Goal: Find specific page/section: Find specific page/section

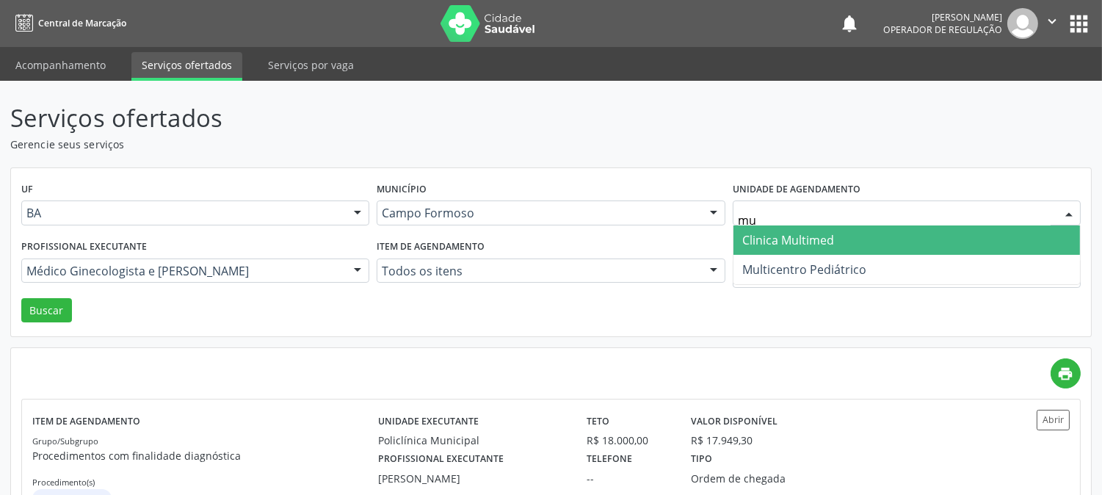
type input "m"
type input "poli"
click at [813, 234] on span "Policlínica Municipal" at bounding box center [798, 240] width 112 height 16
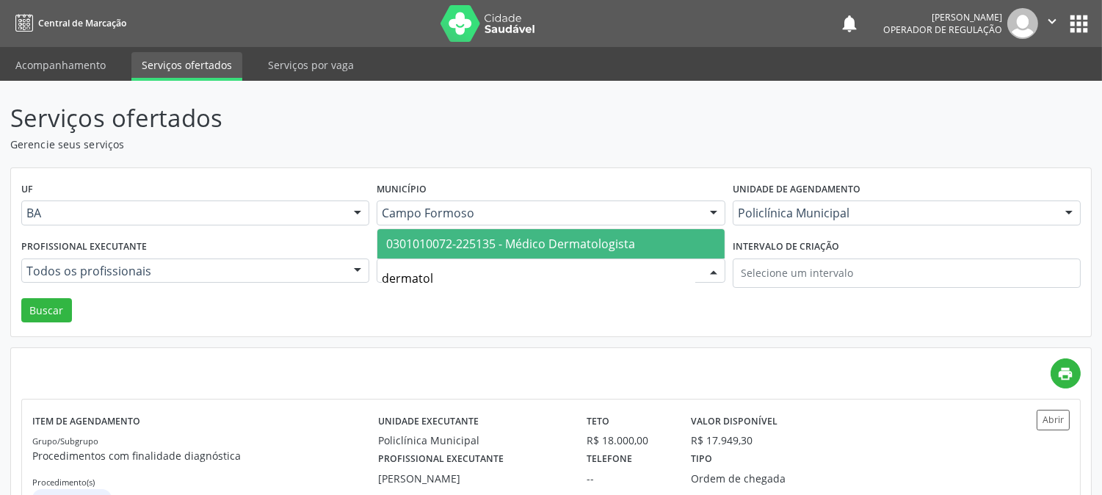
type input "dermatolo"
click at [446, 245] on span "0301010072-225135 - Médico Dermatologista" at bounding box center [510, 244] width 249 height 16
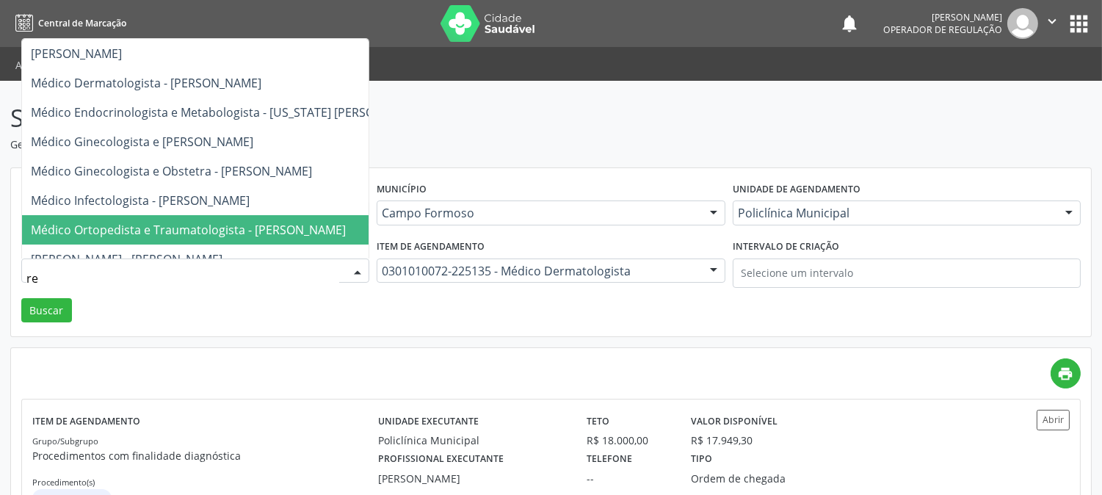
type input "ren"
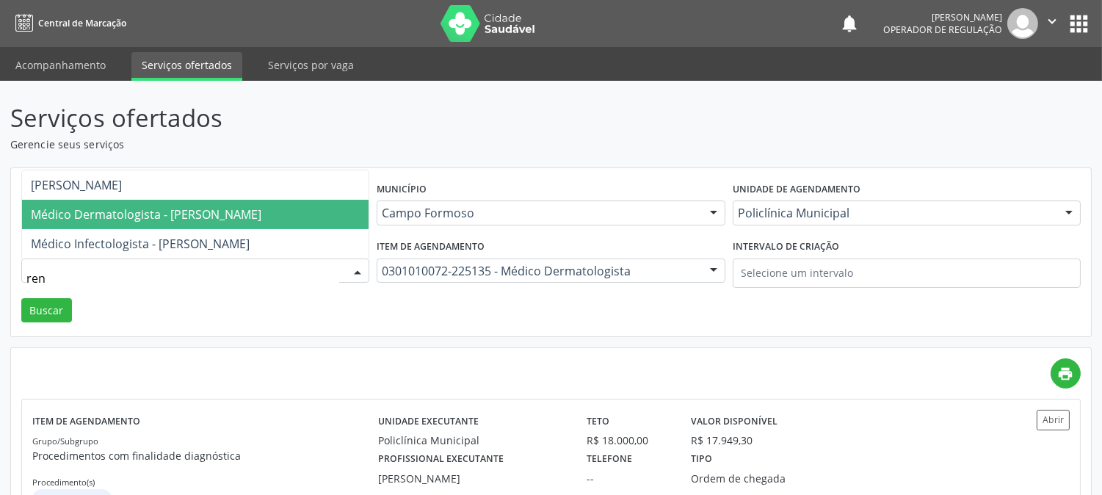
click at [258, 211] on span "Médico Dermatologista - Renata Ribeiro Nascimento" at bounding box center [146, 214] width 231 height 16
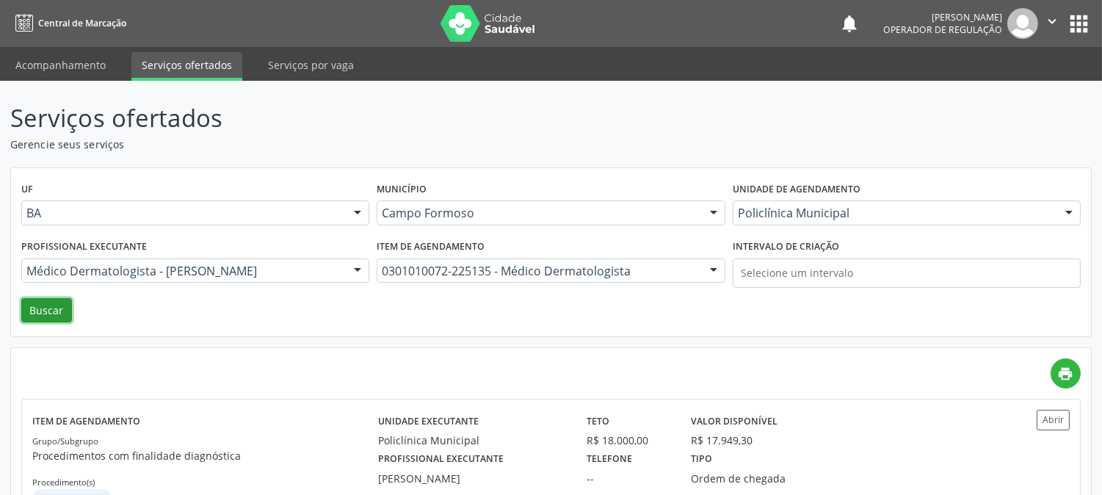
click at [52, 304] on button "Buscar" at bounding box center [46, 310] width 51 height 25
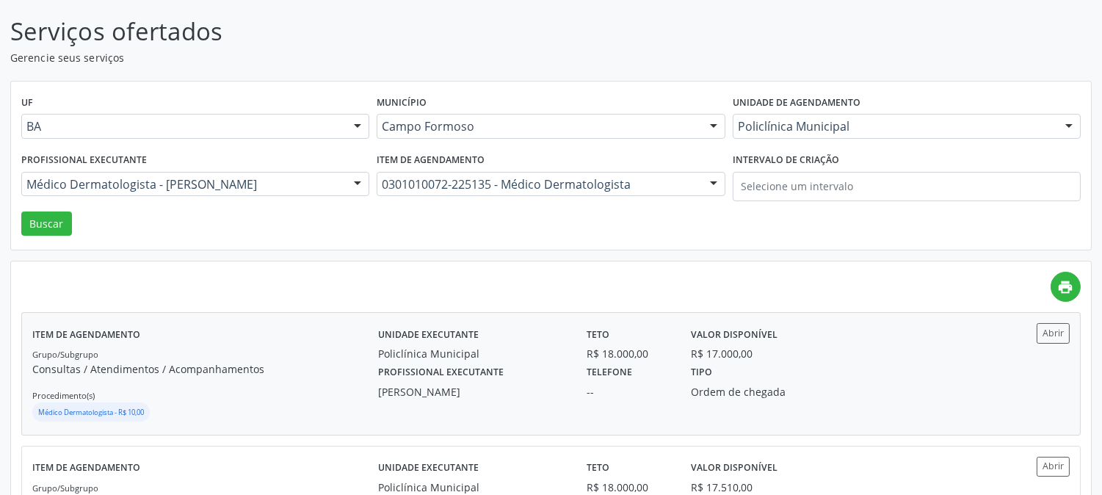
scroll to position [245, 0]
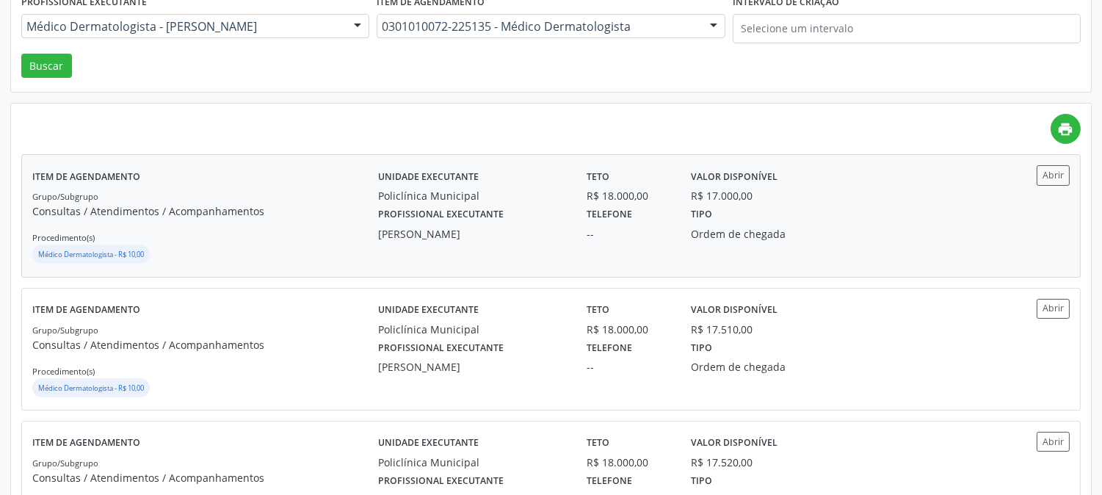
click at [670, 223] on div "Telefone --" at bounding box center [628, 222] width 104 height 38
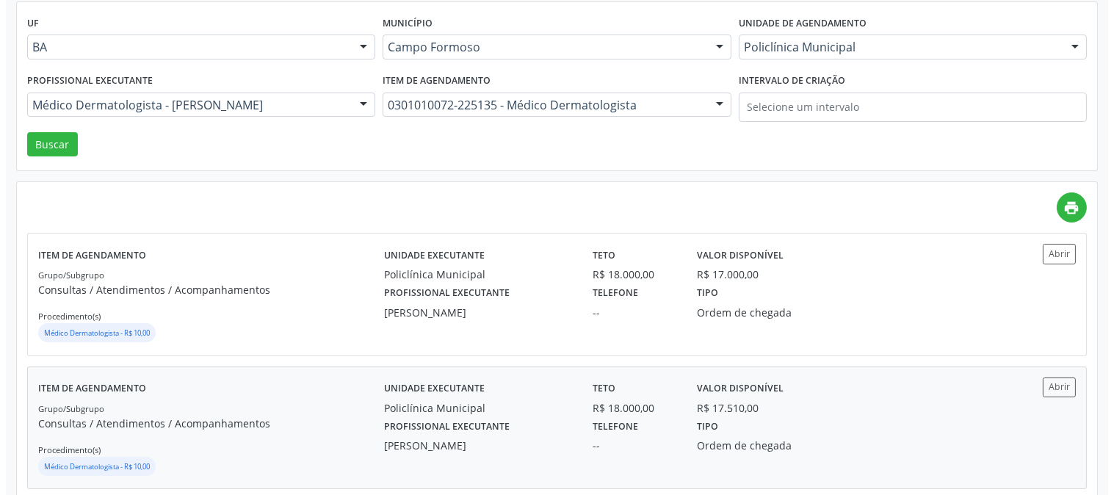
scroll to position [0, 0]
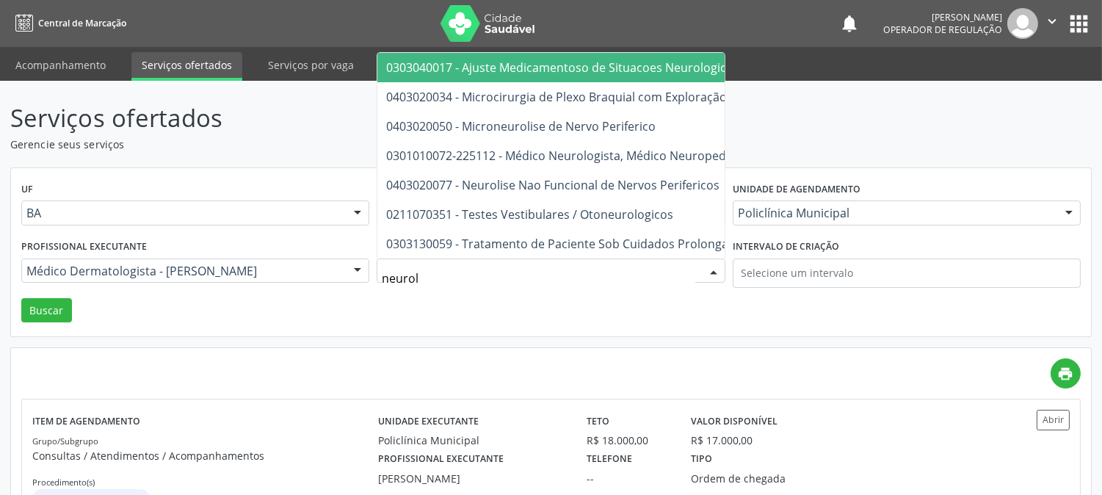
type input "neurolo"
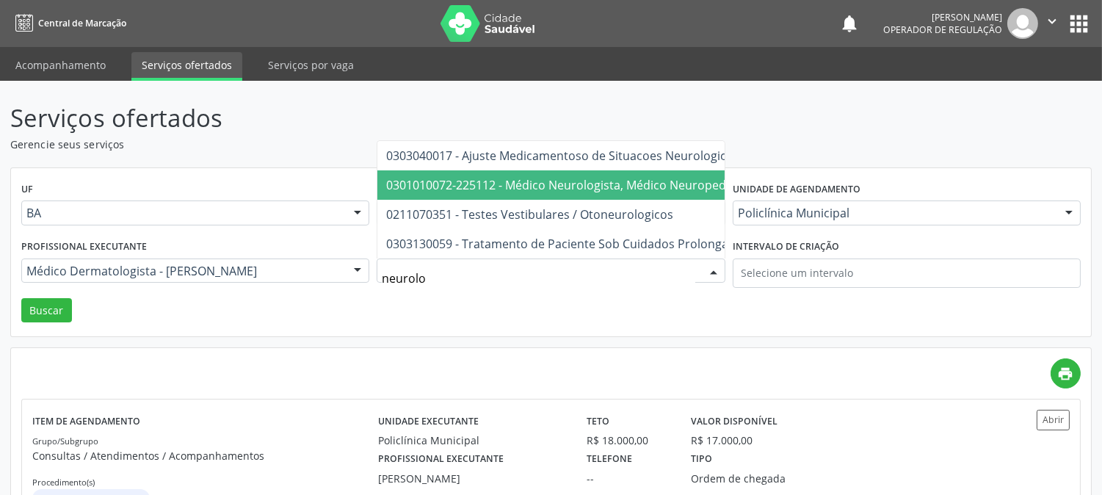
click at [596, 177] on span "0301010072-225112 - Médico Neurologista, Médico Neuropediatra" at bounding box center [569, 185] width 366 height 16
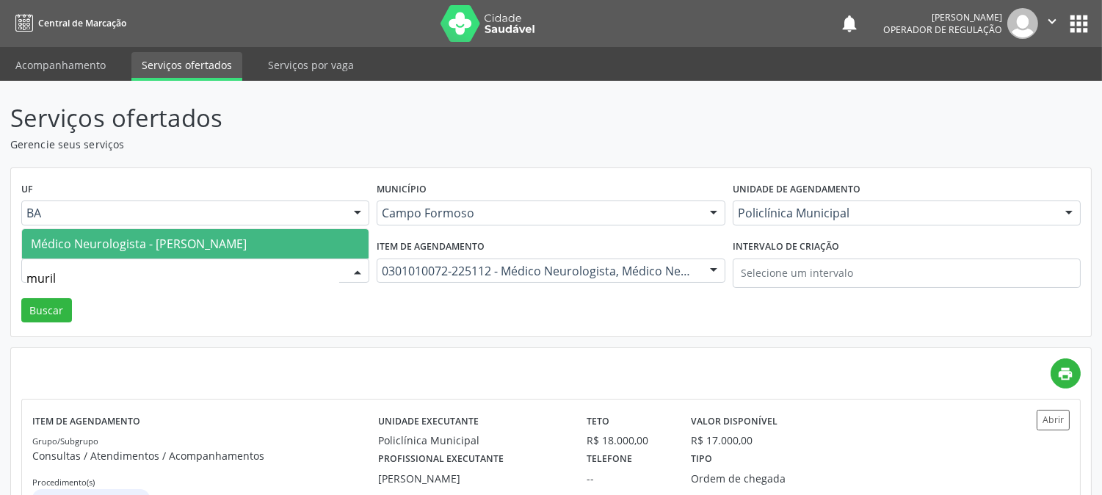
type input "murilo"
click at [219, 241] on span "Médico Neurologista - Murilo Calixto dos Santos" at bounding box center [139, 244] width 216 height 16
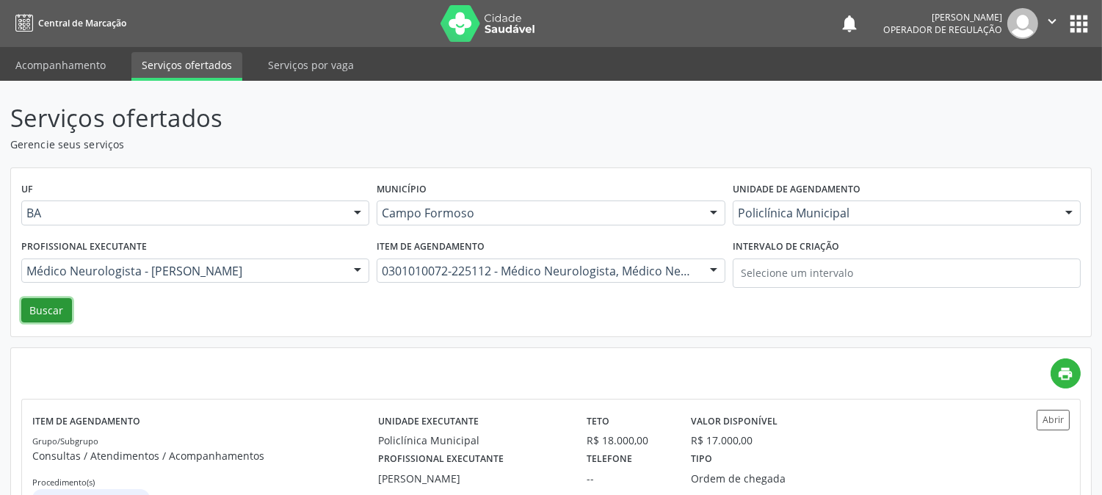
click at [52, 310] on button "Buscar" at bounding box center [46, 310] width 51 height 25
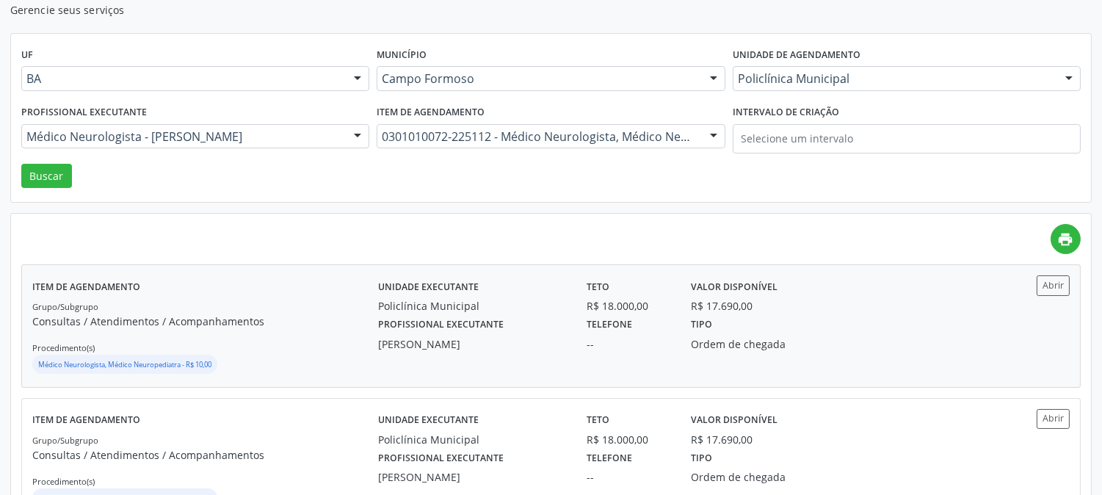
scroll to position [163, 0]
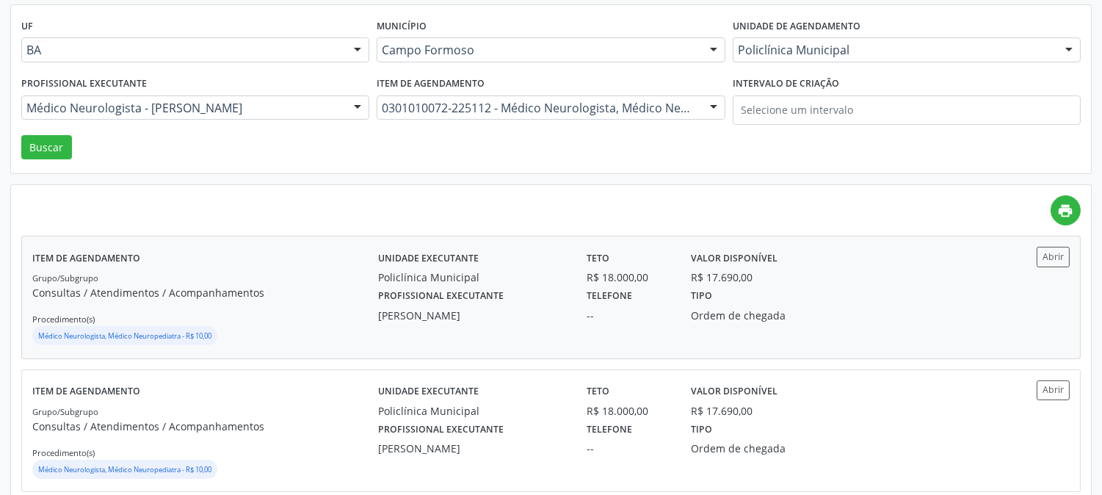
click at [621, 309] on div "--" at bounding box center [629, 315] width 84 height 15
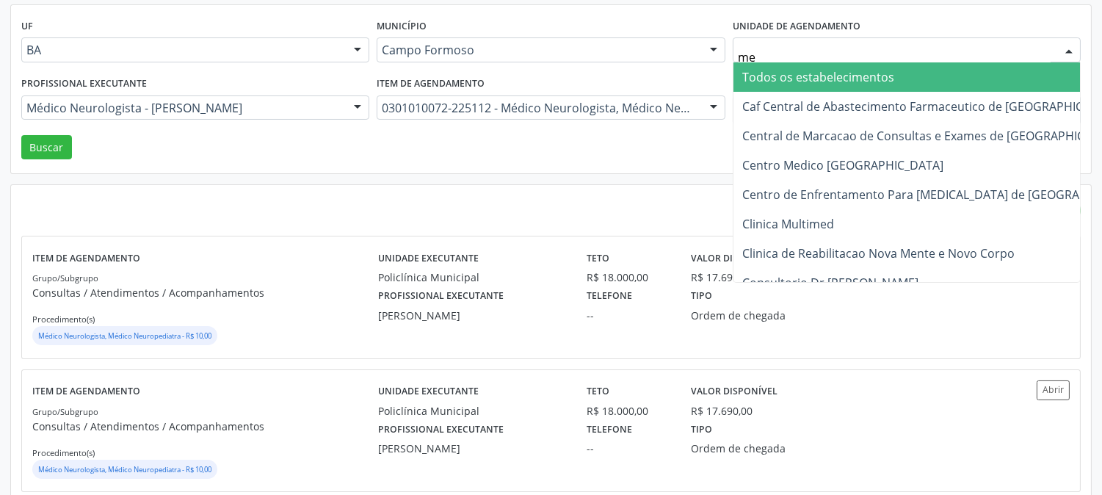
type input "med"
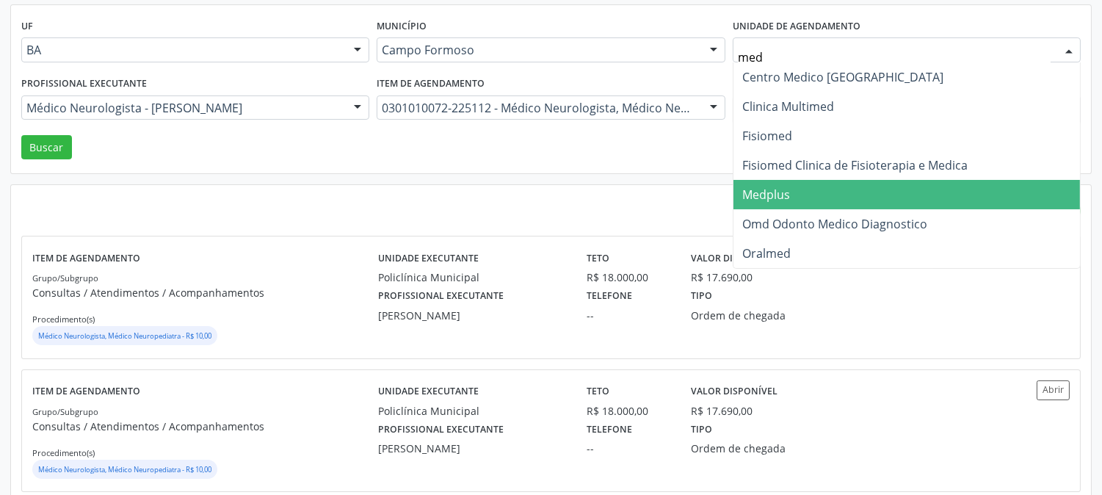
click at [793, 193] on span "Medplus" at bounding box center [907, 194] width 347 height 29
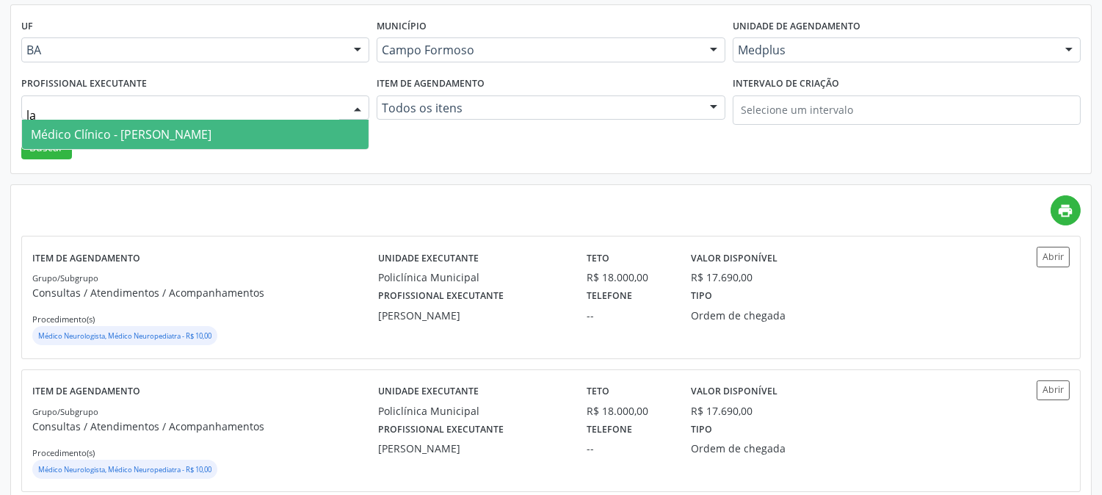
type input "lan"
click at [170, 130] on span "Médico Clínico - Lanna Peralva Miranda Rocha" at bounding box center [121, 134] width 181 height 16
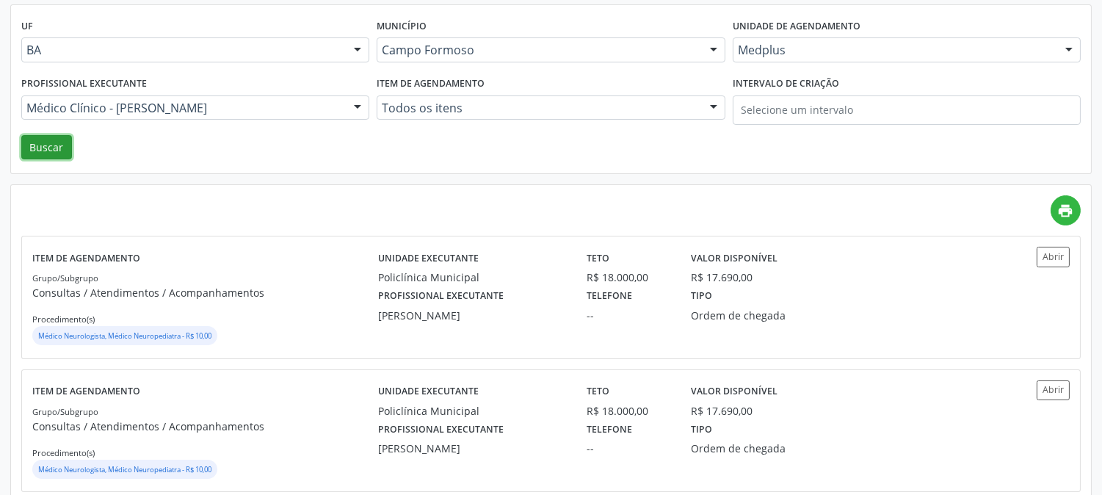
click at [61, 150] on button "Buscar" at bounding box center [46, 147] width 51 height 25
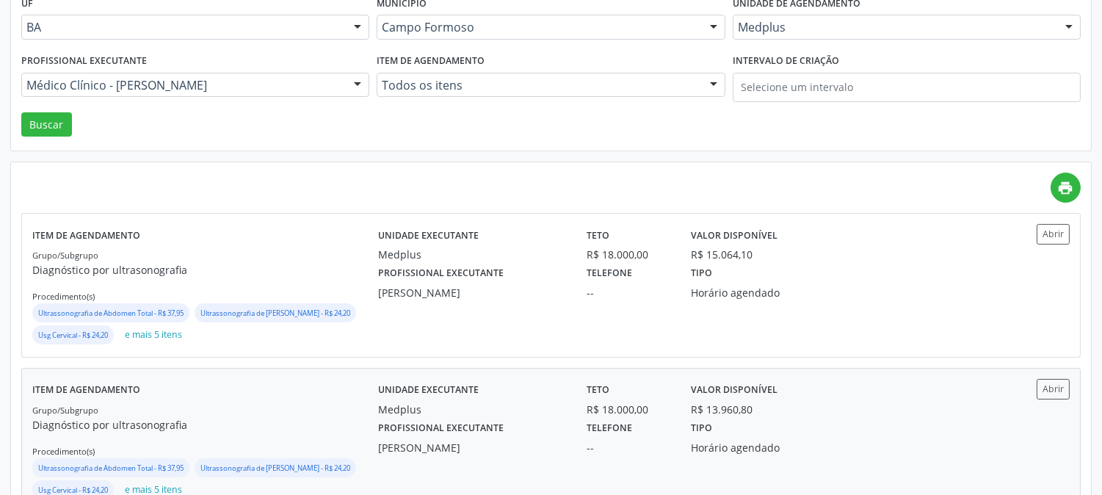
scroll to position [245, 0]
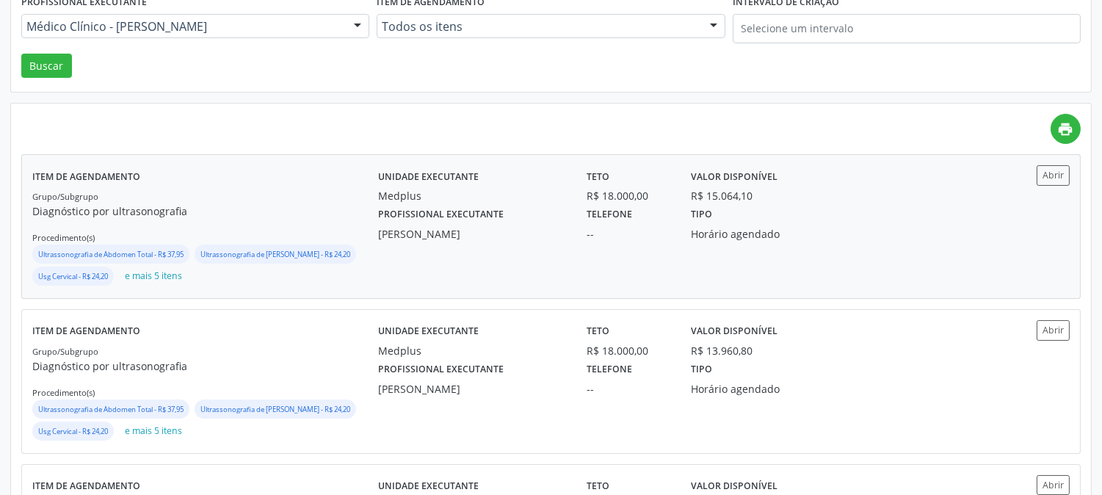
click at [598, 210] on label "Telefone" at bounding box center [610, 214] width 46 height 23
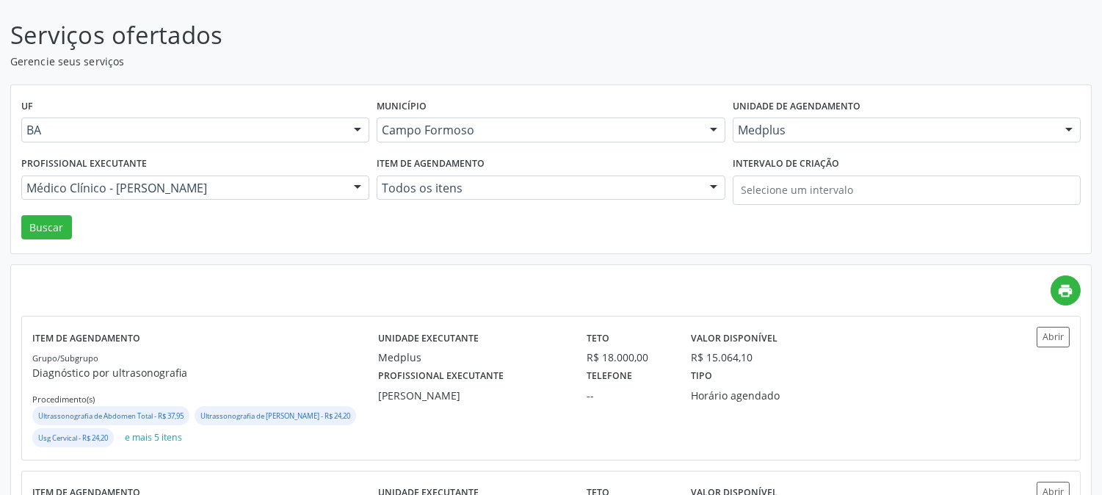
scroll to position [82, 0]
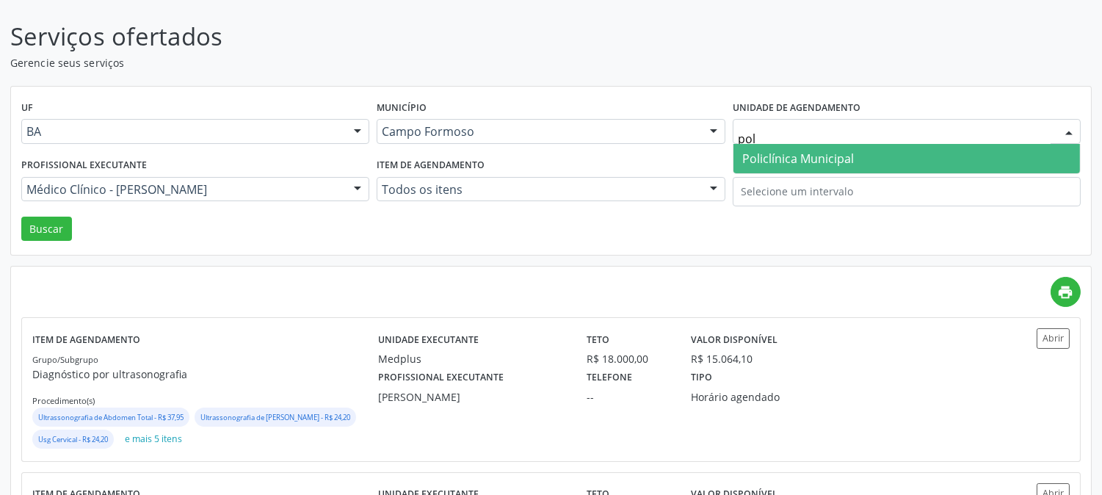
type input "poli"
click at [779, 157] on span "Policlínica Municipal" at bounding box center [798, 159] width 112 height 16
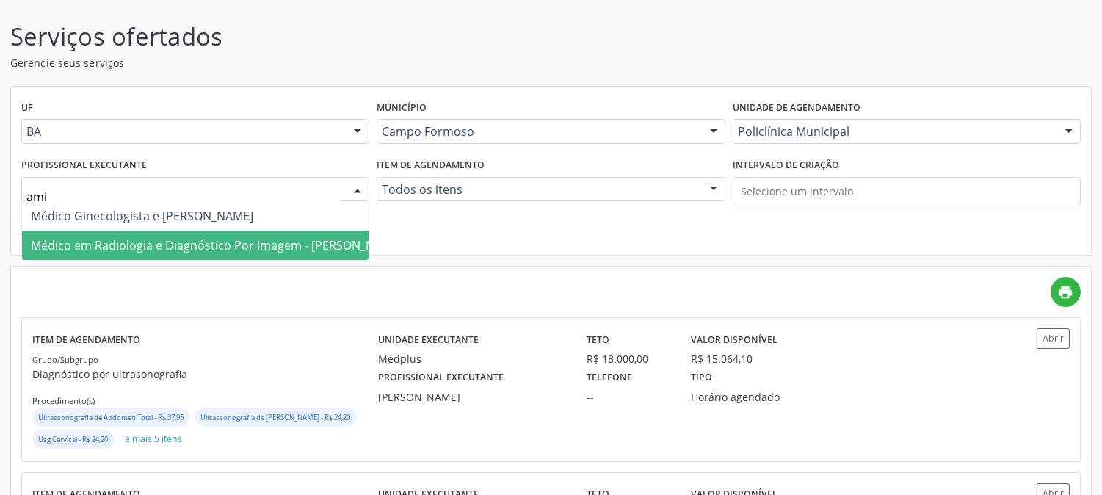
type input "amil"
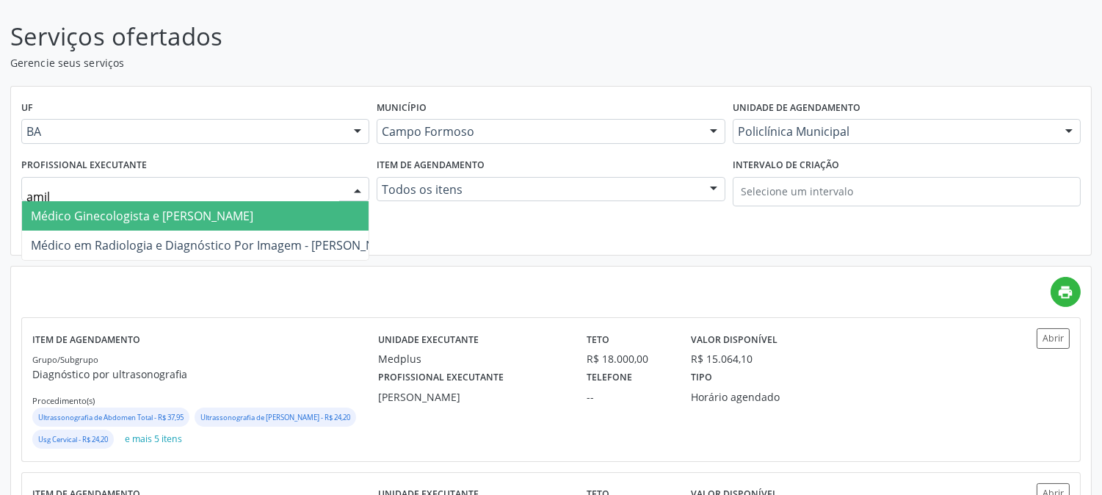
click at [253, 211] on span "Médico Ginecologista e Obstetra - Amilton Soares" at bounding box center [142, 216] width 223 height 16
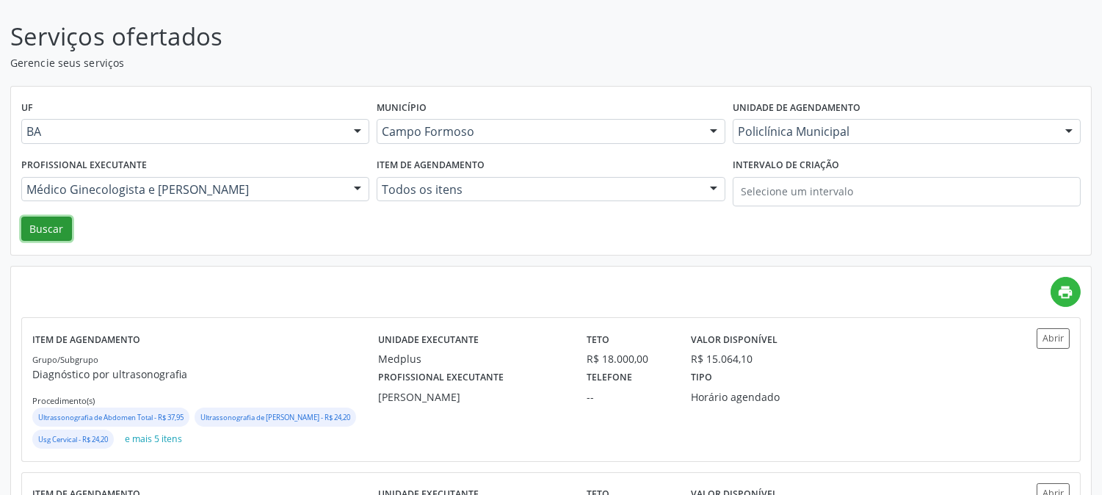
click at [44, 230] on button "Buscar" at bounding box center [46, 229] width 51 height 25
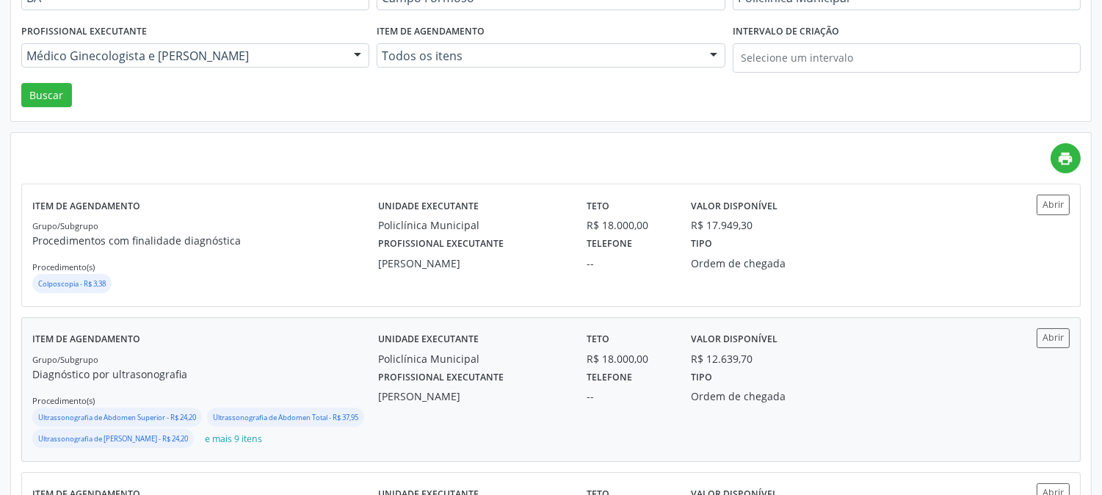
scroll to position [245, 0]
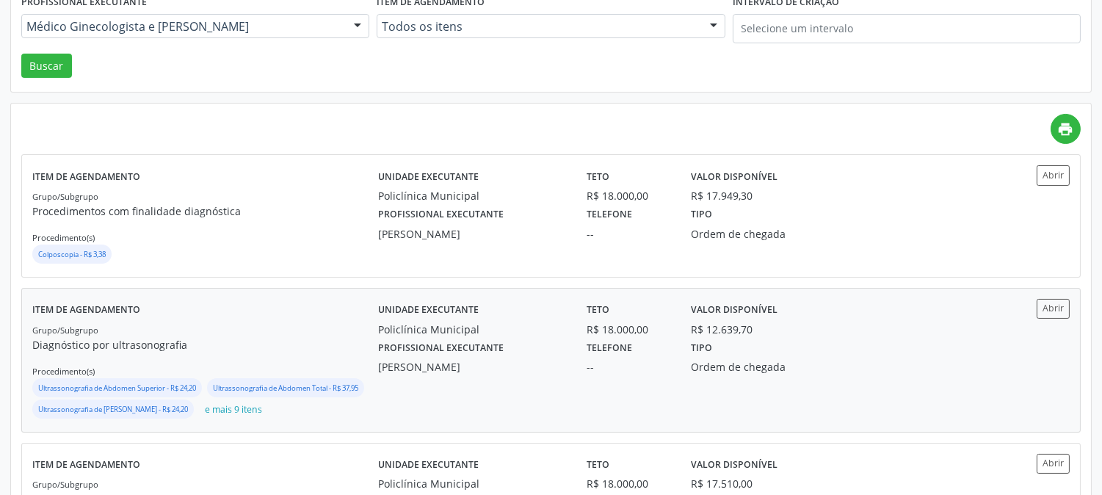
click at [503, 338] on div "Profissional executante Amilton Soares" at bounding box center [472, 356] width 209 height 38
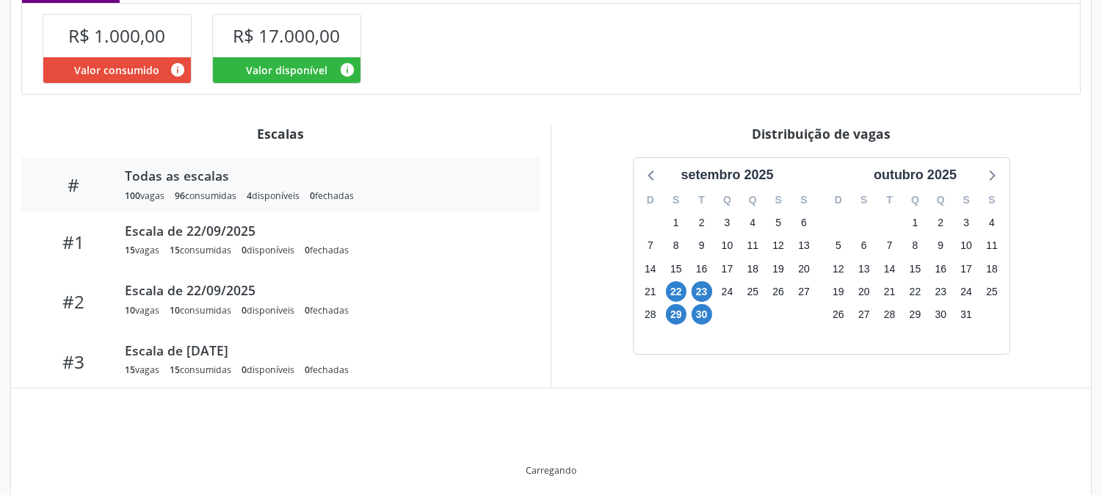
scroll to position [411, 0]
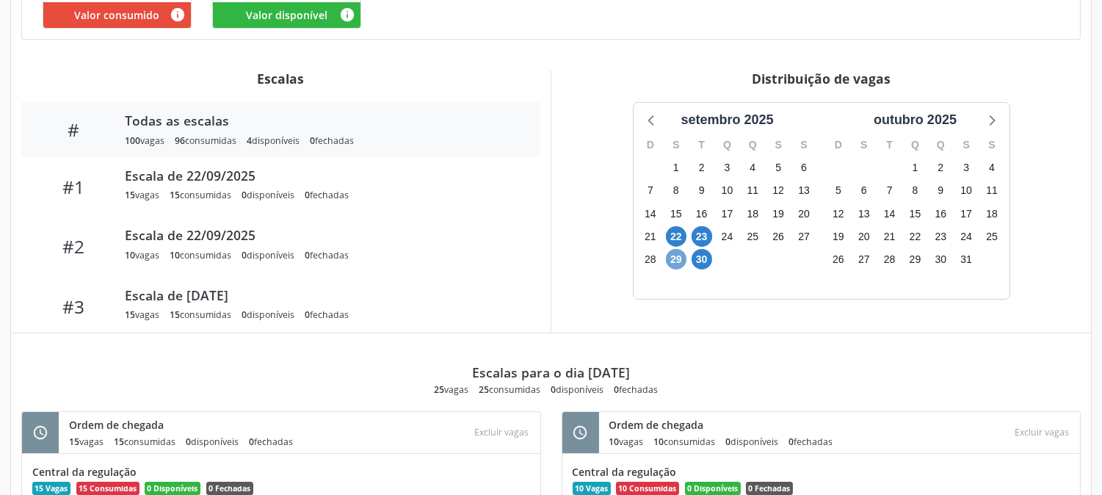
click at [678, 257] on span "29" at bounding box center [676, 259] width 21 height 21
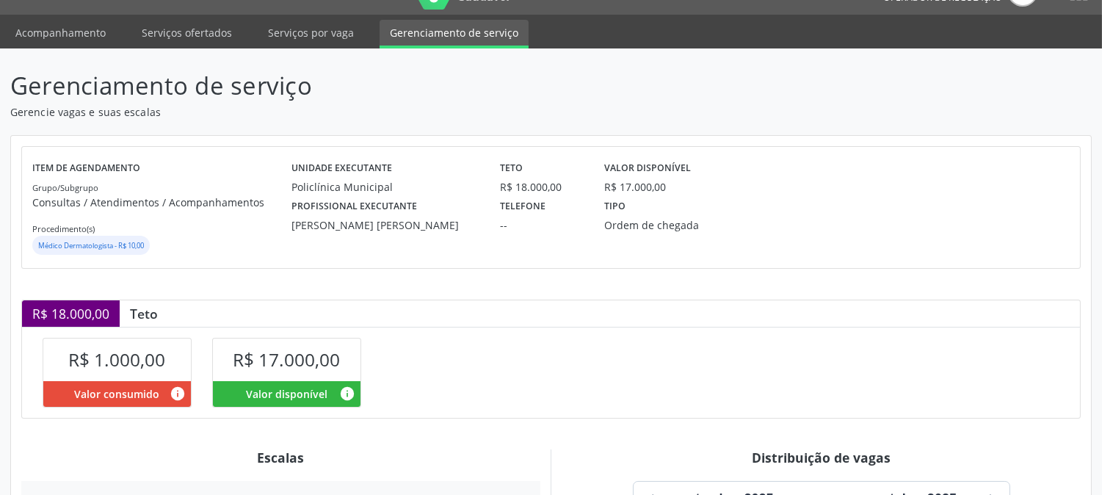
scroll to position [0, 0]
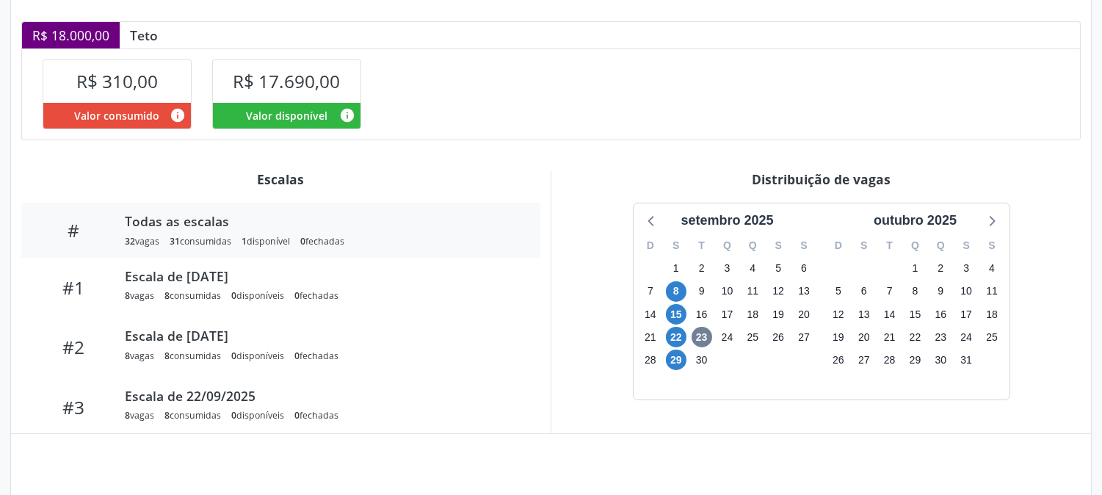
scroll to position [335, 0]
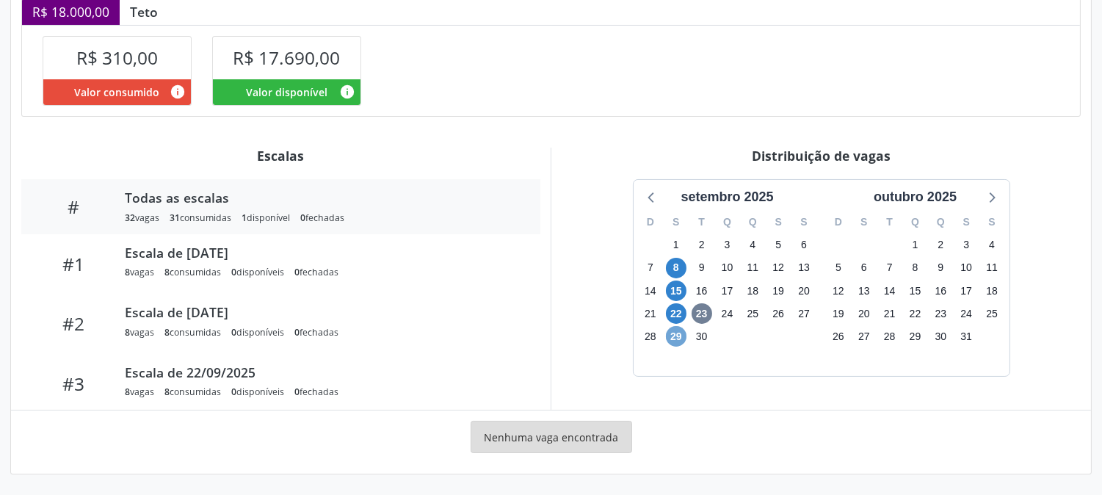
click at [678, 336] on span "29" at bounding box center [676, 336] width 21 height 21
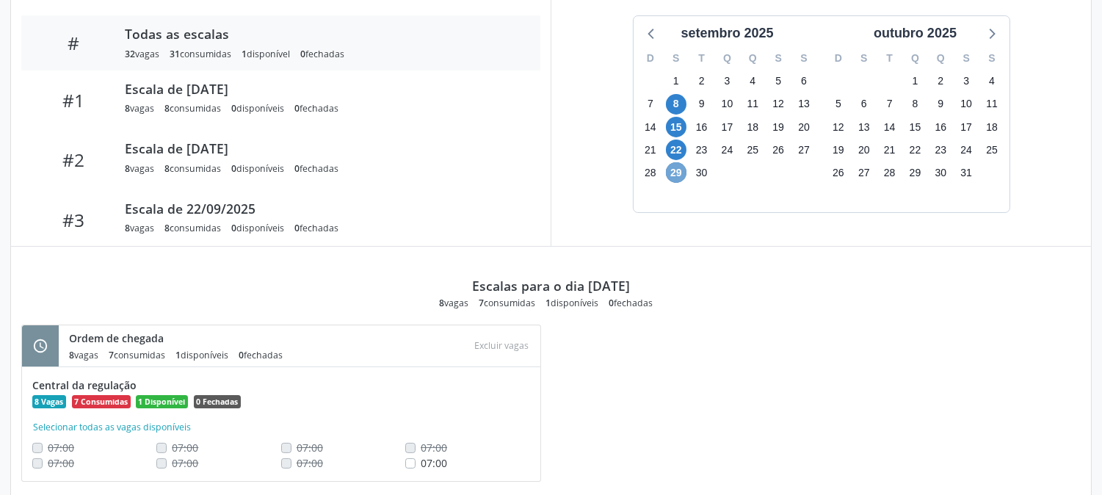
scroll to position [532, 0]
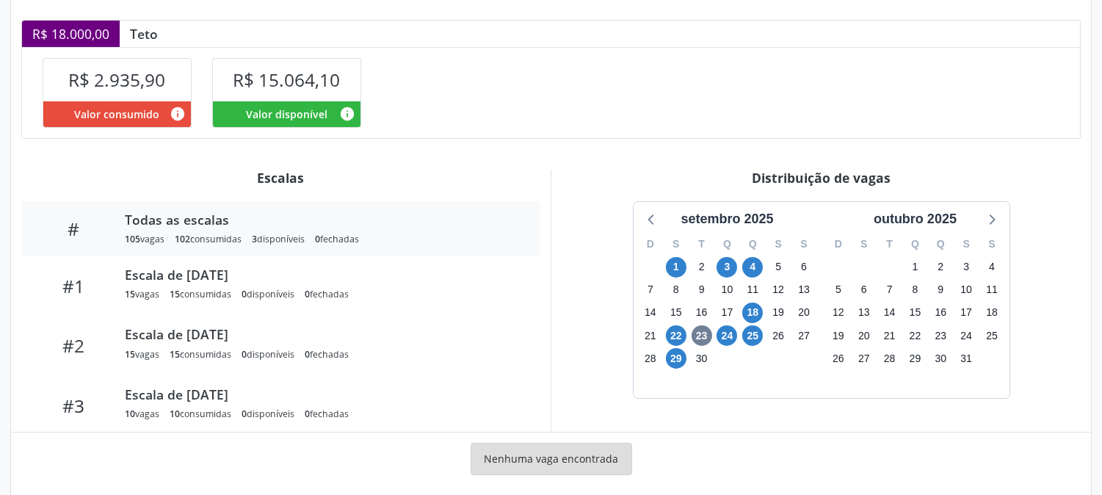
scroll to position [378, 0]
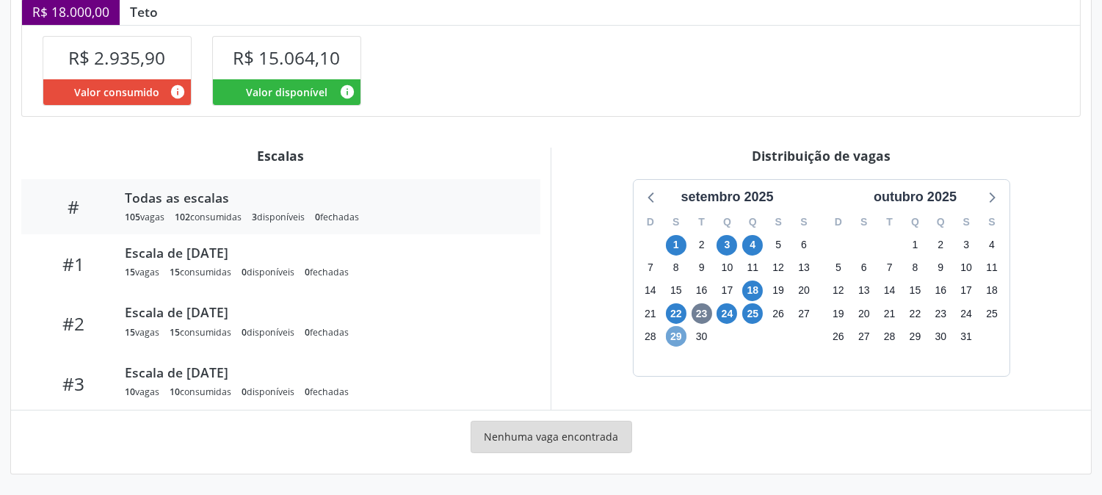
click at [678, 336] on span "29" at bounding box center [676, 336] width 21 height 21
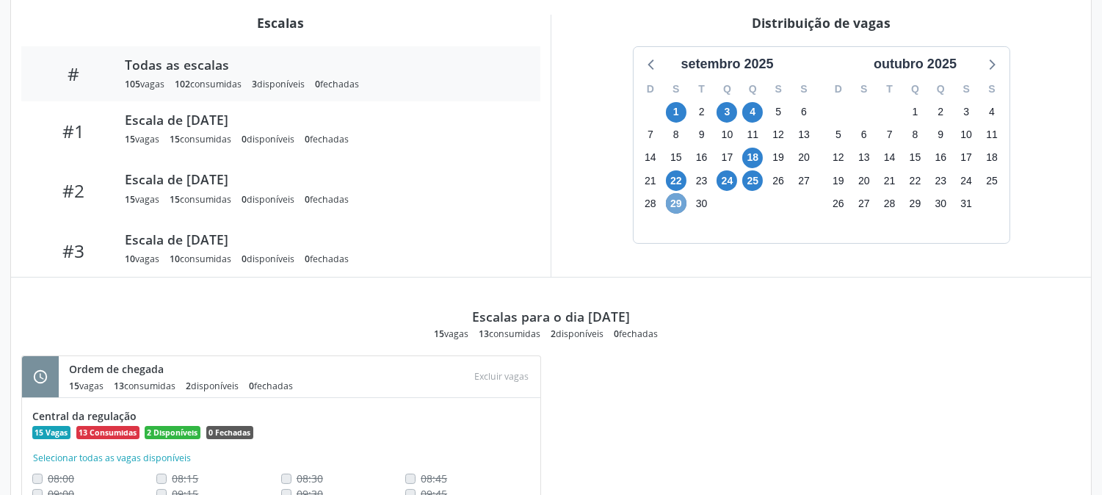
scroll to position [537, 0]
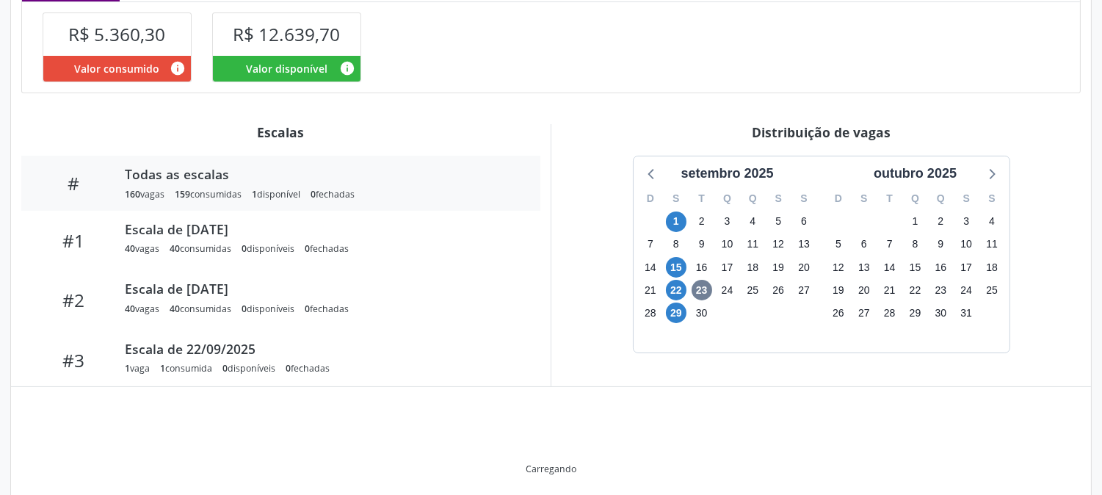
scroll to position [378, 0]
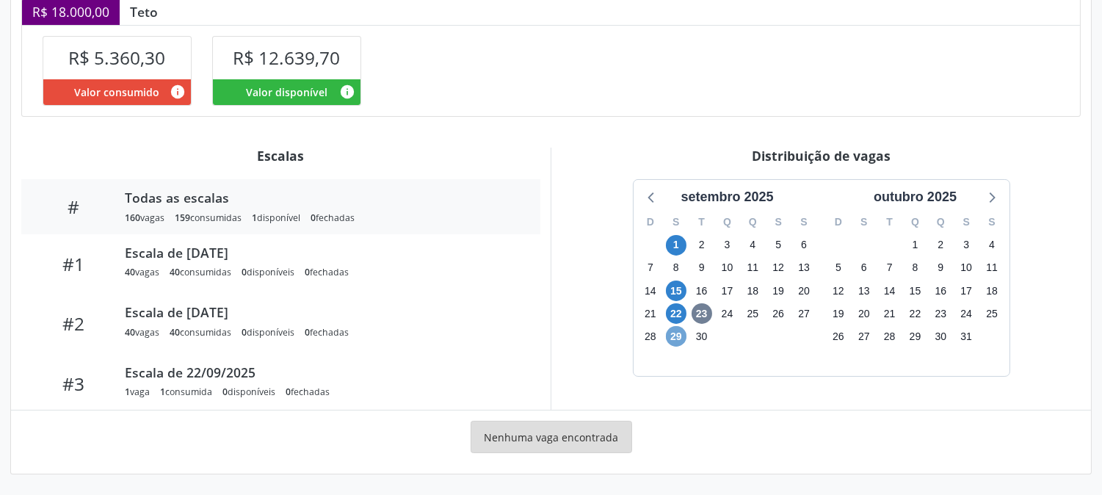
click at [673, 336] on span "29" at bounding box center [676, 336] width 21 height 21
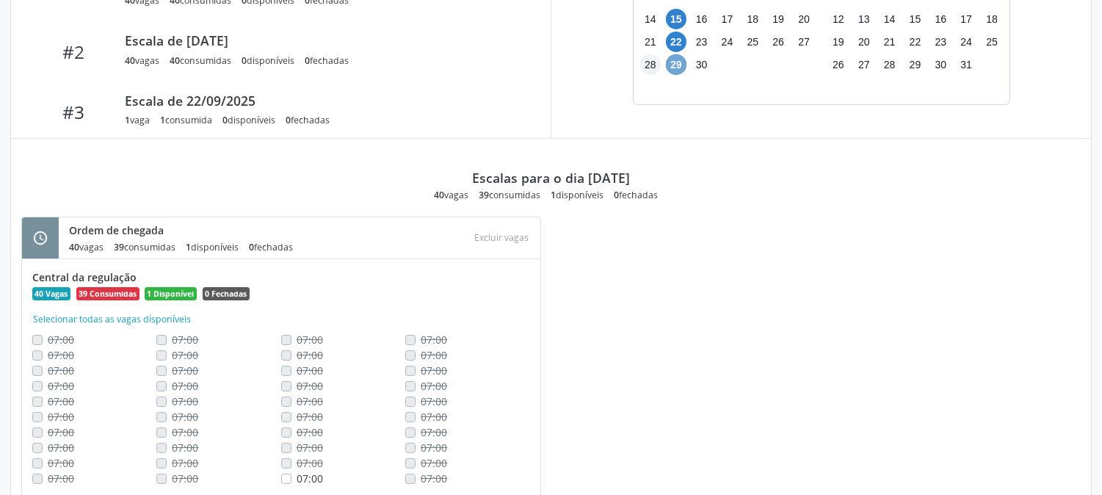
scroll to position [698, 0]
